Goal: Information Seeking & Learning: Learn about a topic

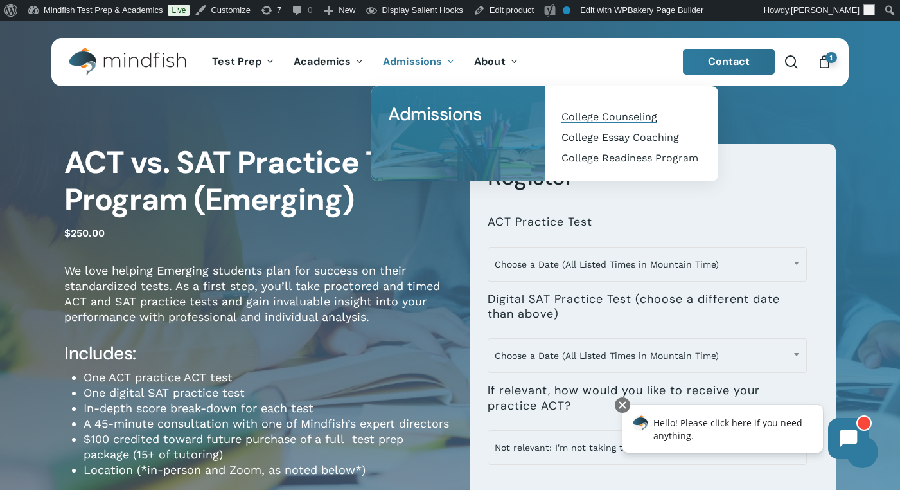
click at [580, 111] on span "College Counseling" at bounding box center [610, 117] width 96 height 12
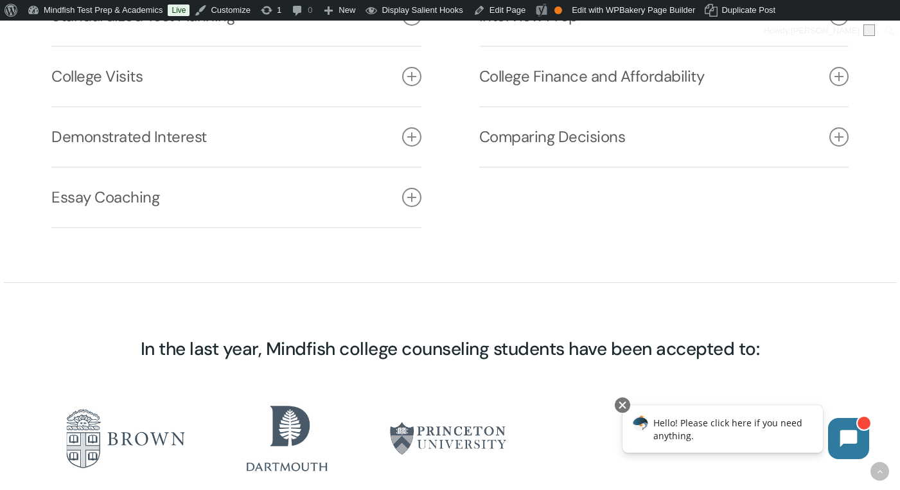
scroll to position [2223, 0]
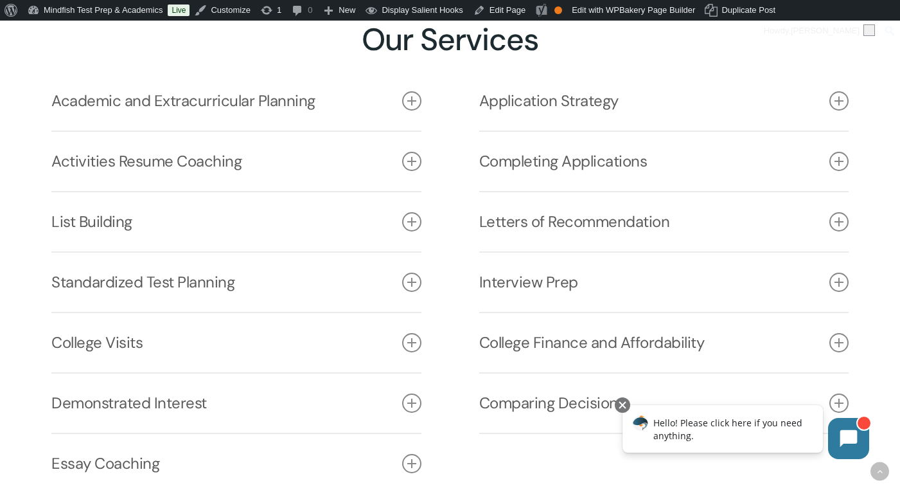
scroll to position [1857, 0]
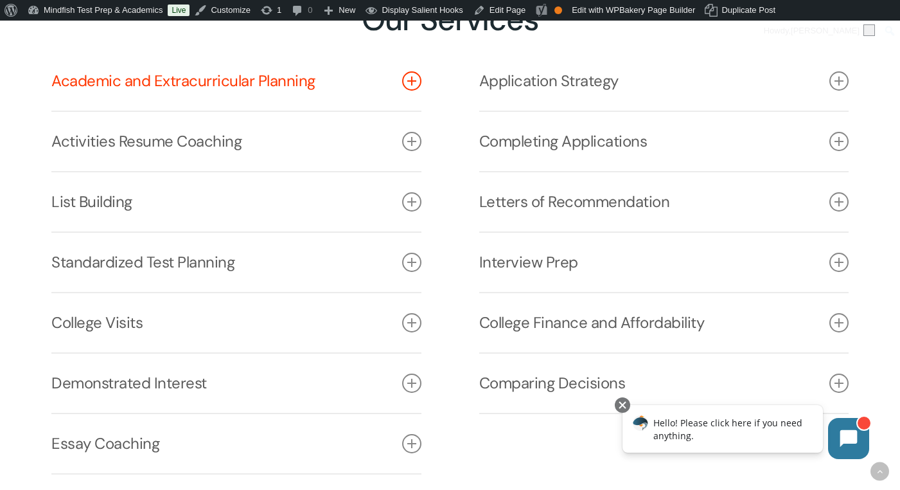
click at [419, 85] on icon at bounding box center [411, 80] width 19 height 19
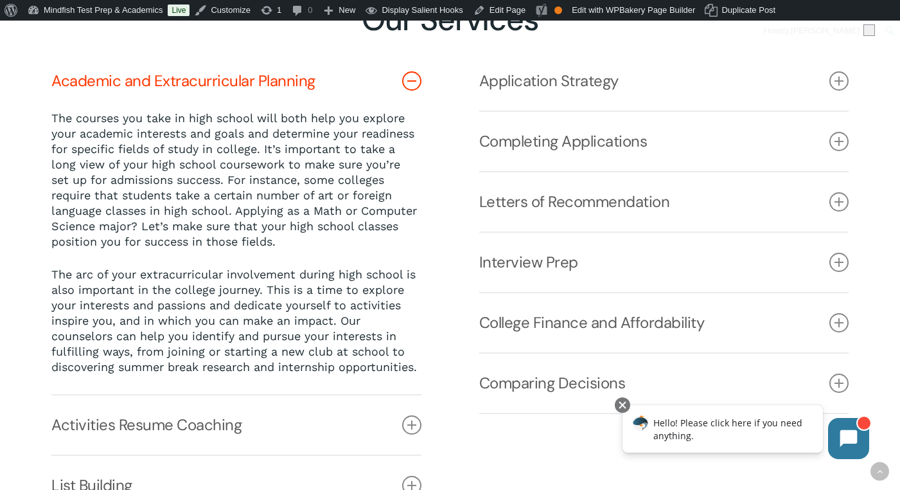
click at [413, 91] on icon at bounding box center [411, 80] width 19 height 19
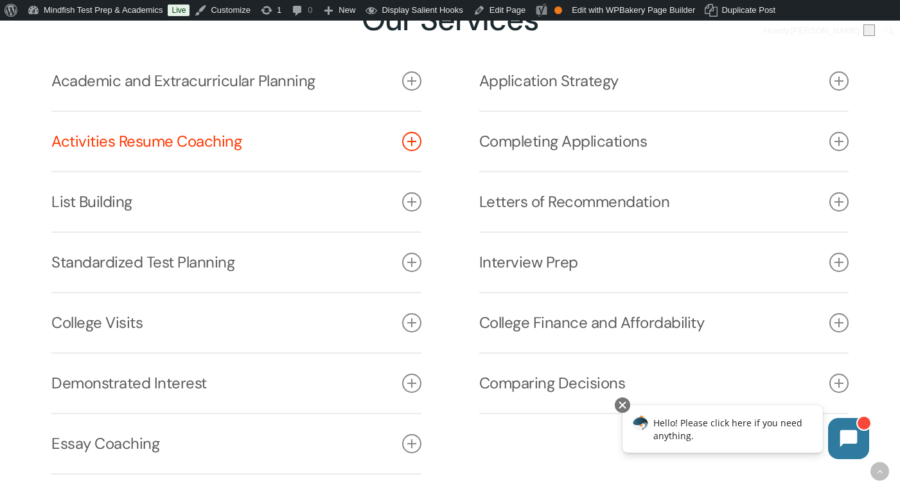
click at [418, 151] on icon at bounding box center [411, 141] width 19 height 19
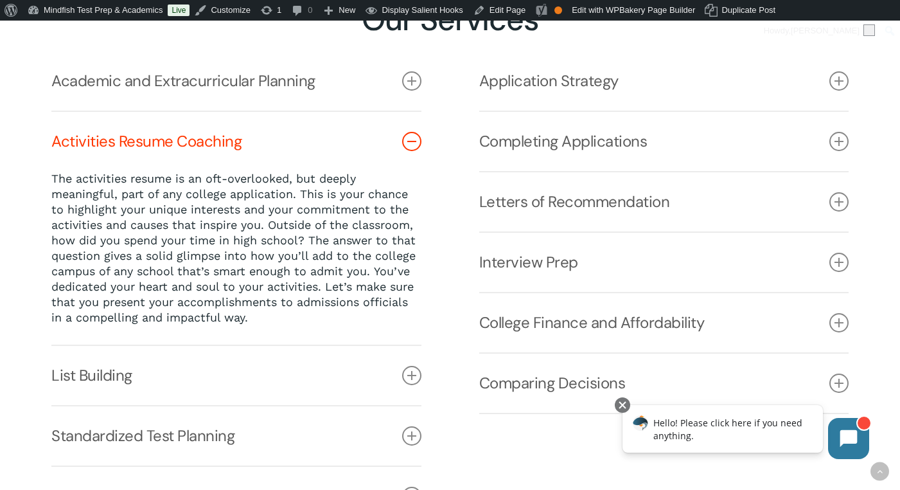
click at [418, 151] on icon at bounding box center [411, 141] width 19 height 19
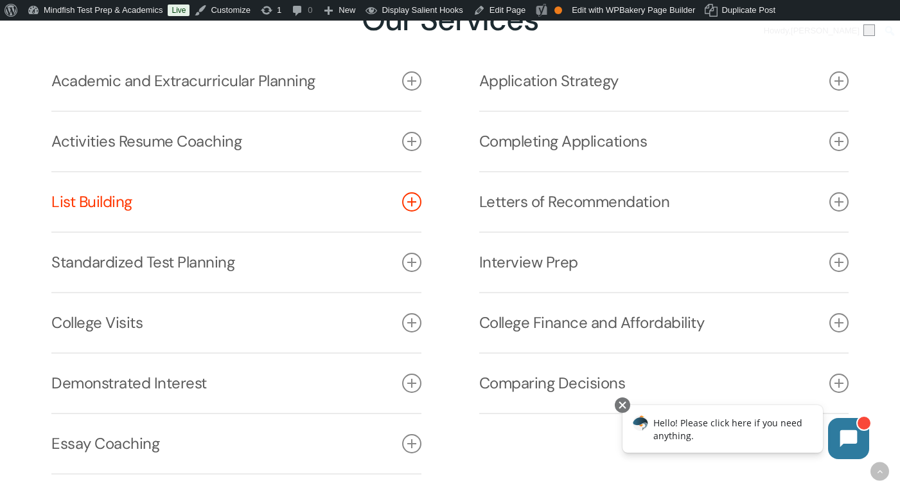
click at [412, 207] on icon at bounding box center [411, 201] width 19 height 19
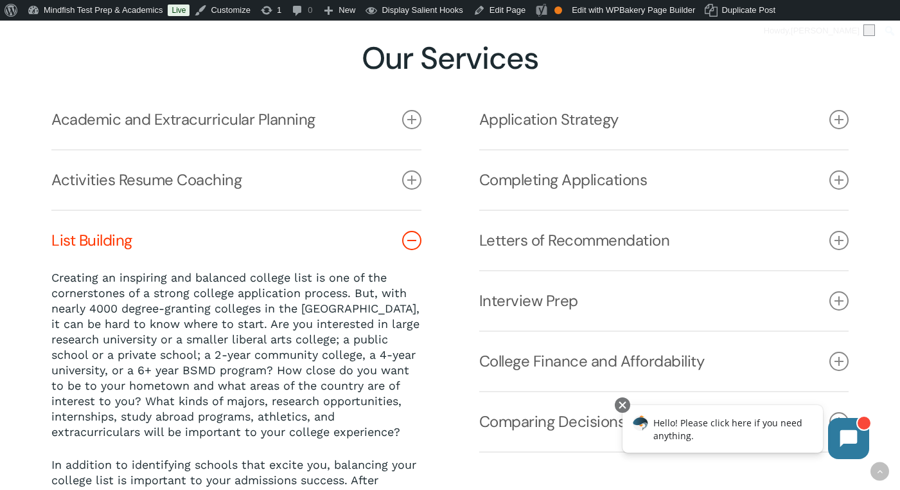
scroll to position [1710, 0]
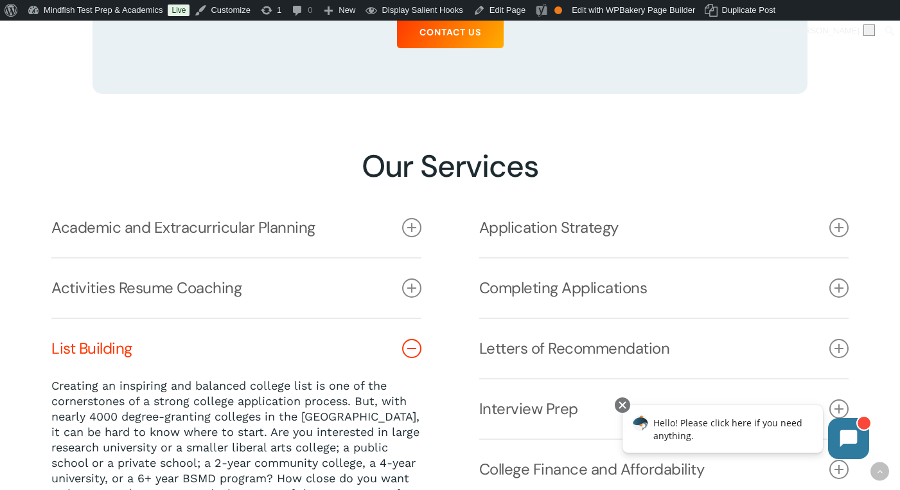
click at [409, 351] on icon at bounding box center [411, 348] width 19 height 19
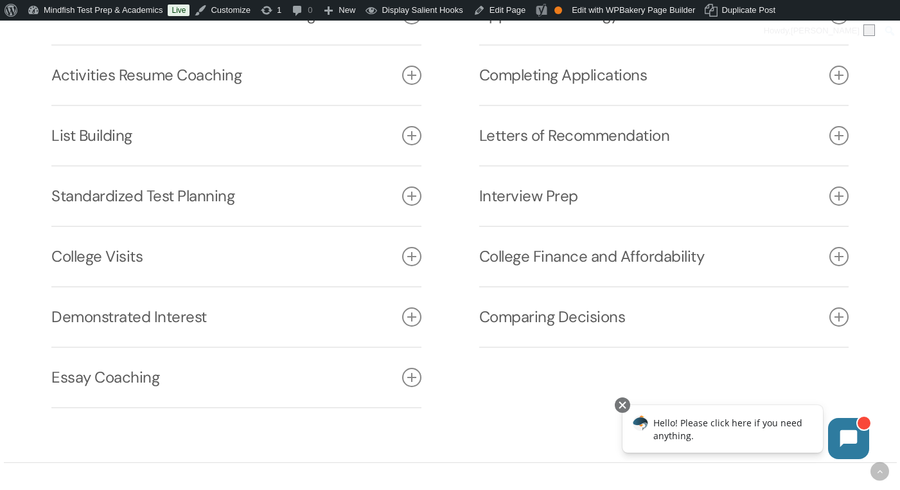
scroll to position [2107, 0]
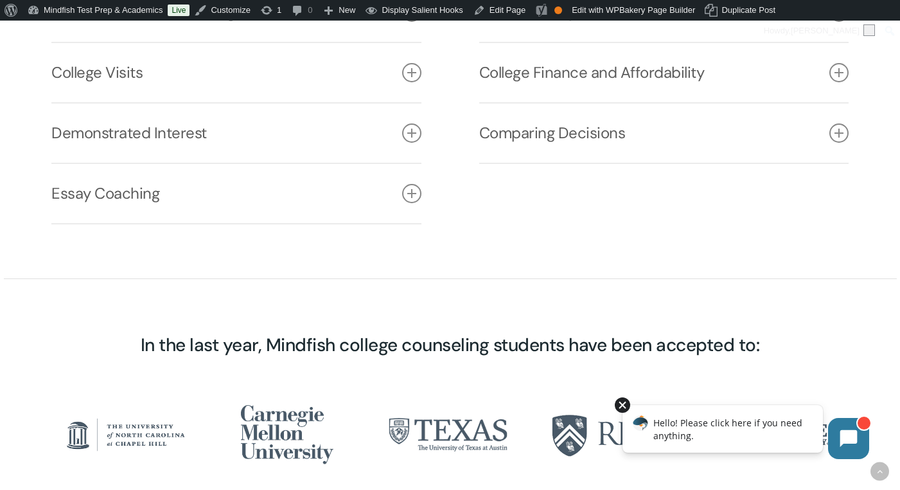
click at [628, 408] on div at bounding box center [622, 404] width 15 height 15
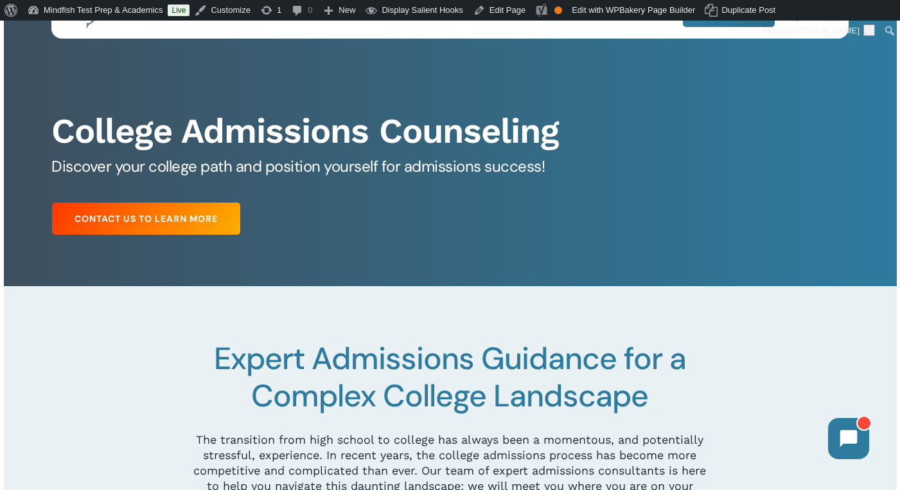
scroll to position [0, 0]
